Goal: Information Seeking & Learning: Learn about a topic

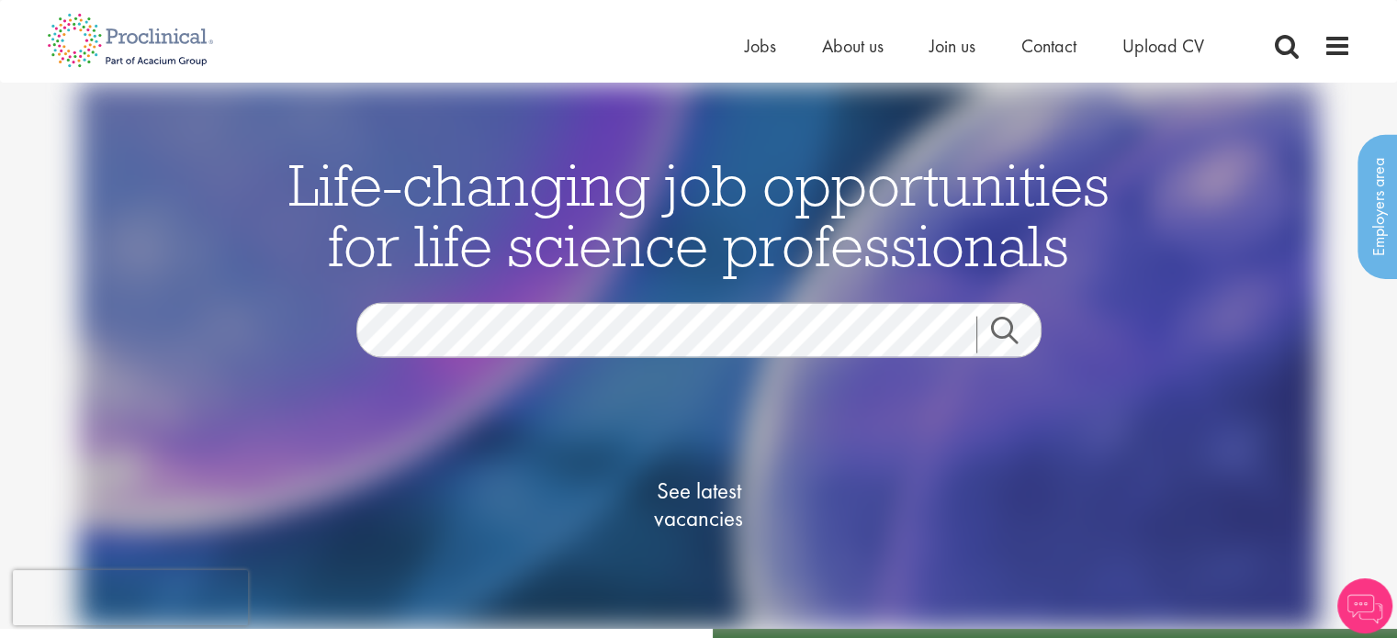
click at [1009, 325] on link "Search" at bounding box center [1015, 335] width 79 height 37
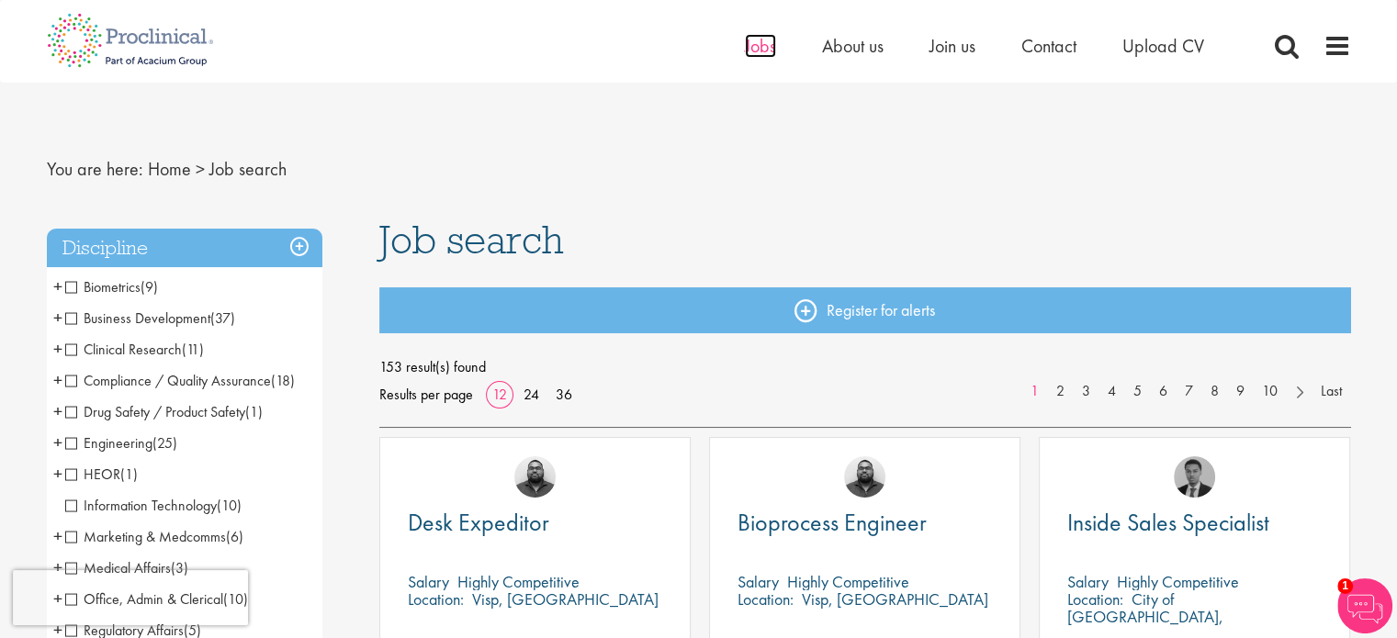
click at [759, 47] on span "Jobs" at bounding box center [760, 46] width 31 height 24
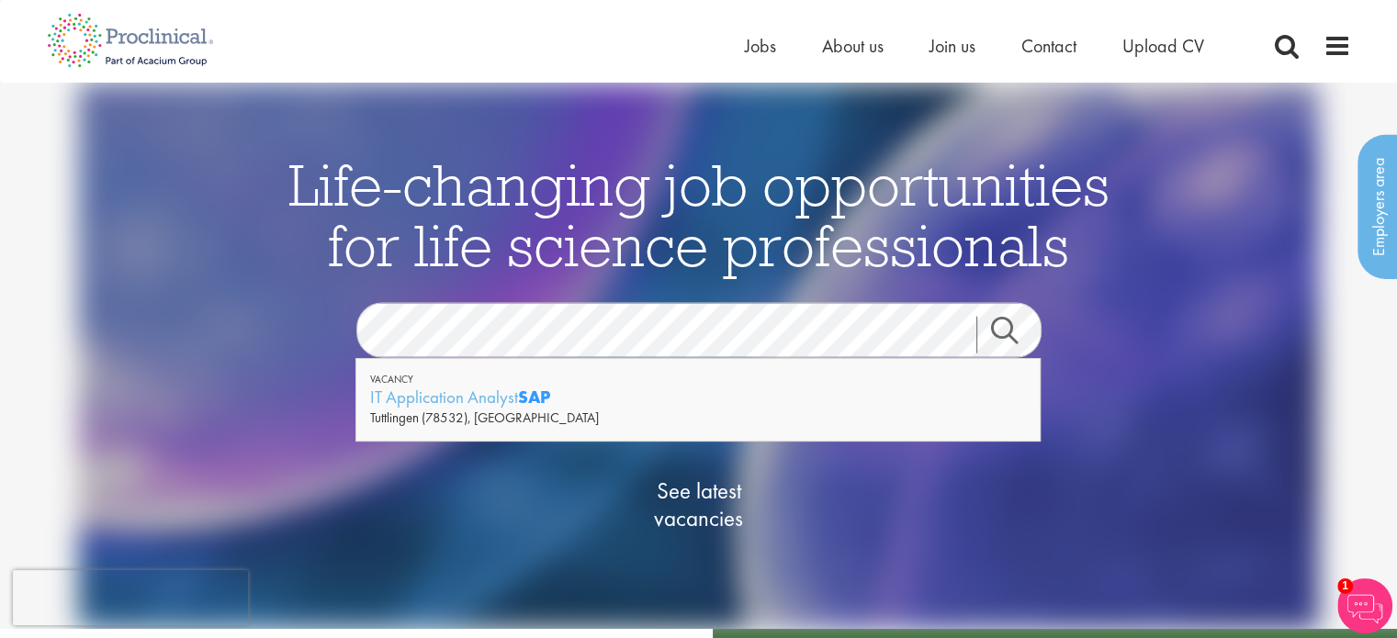
click at [716, 409] on div "Tuttlingen (78532), [GEOGRAPHIC_DATA]" at bounding box center [698, 418] width 656 height 18
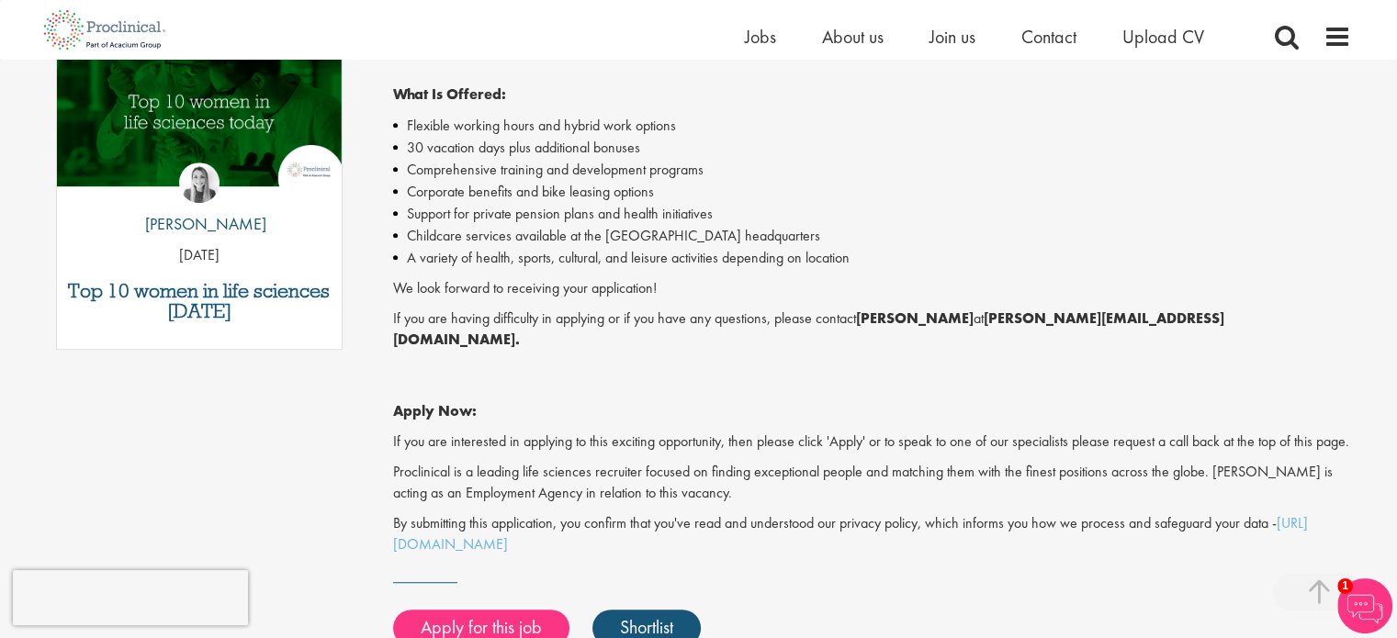
scroll to position [1010, 0]
